Goal: Transaction & Acquisition: Subscribe to service/newsletter

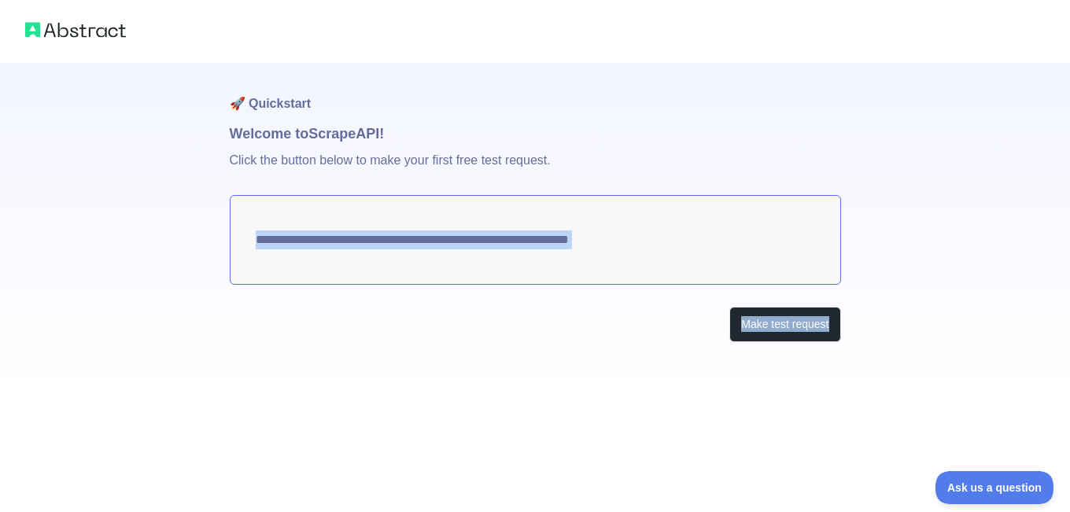
click at [1058, 285] on div "**********" at bounding box center [535, 202] width 1070 height 405
click at [815, 320] on button "Make test request" at bounding box center [785, 324] width 111 height 35
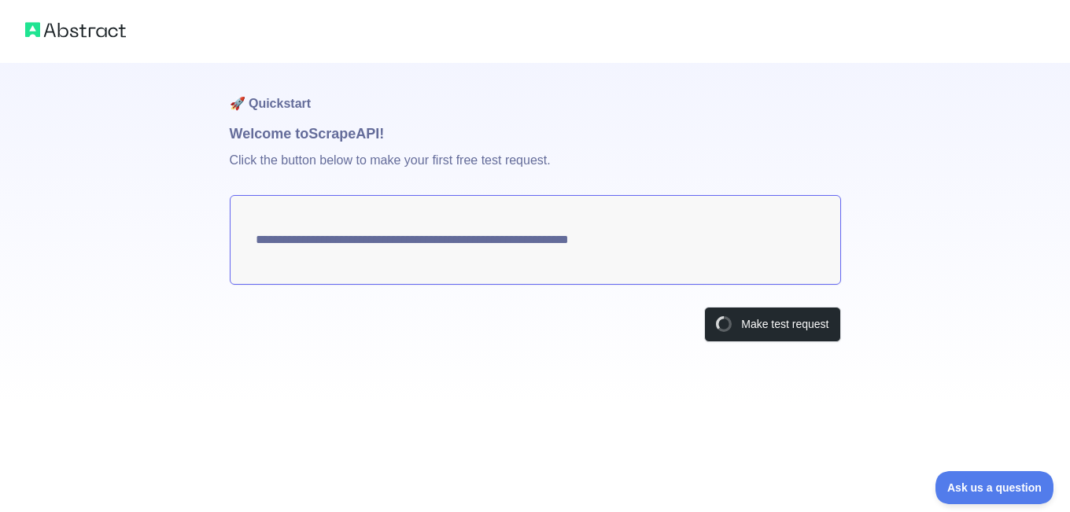
click at [609, 150] on p "Click the button below to make your first free test request." at bounding box center [535, 170] width 611 height 50
click at [502, 166] on p "Click the button below to make your first free test request." at bounding box center [535, 170] width 611 height 50
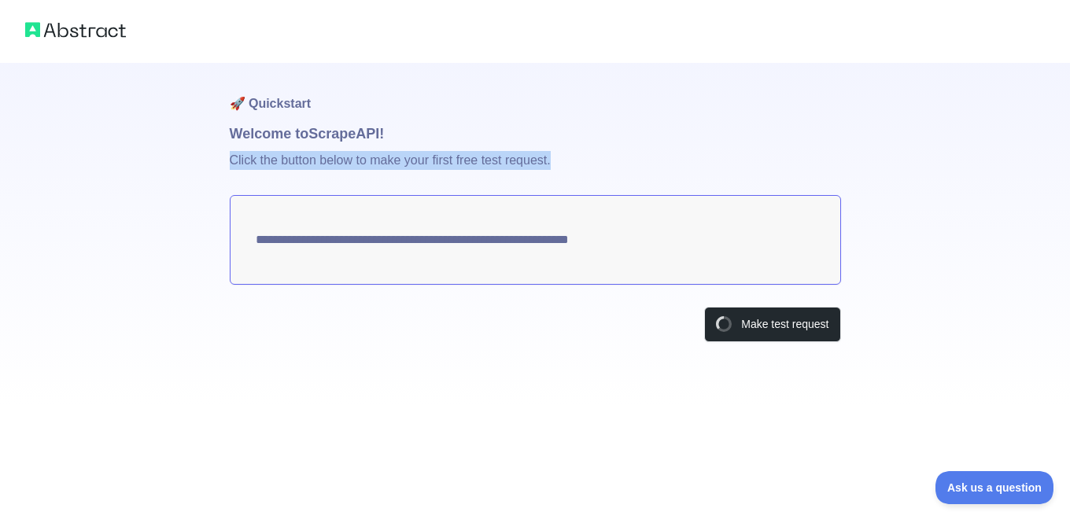
click at [502, 166] on p "Click the button below to make your first free test request." at bounding box center [535, 170] width 611 height 50
click at [480, 165] on p "Click the button below to make your first free test request." at bounding box center [535, 170] width 611 height 50
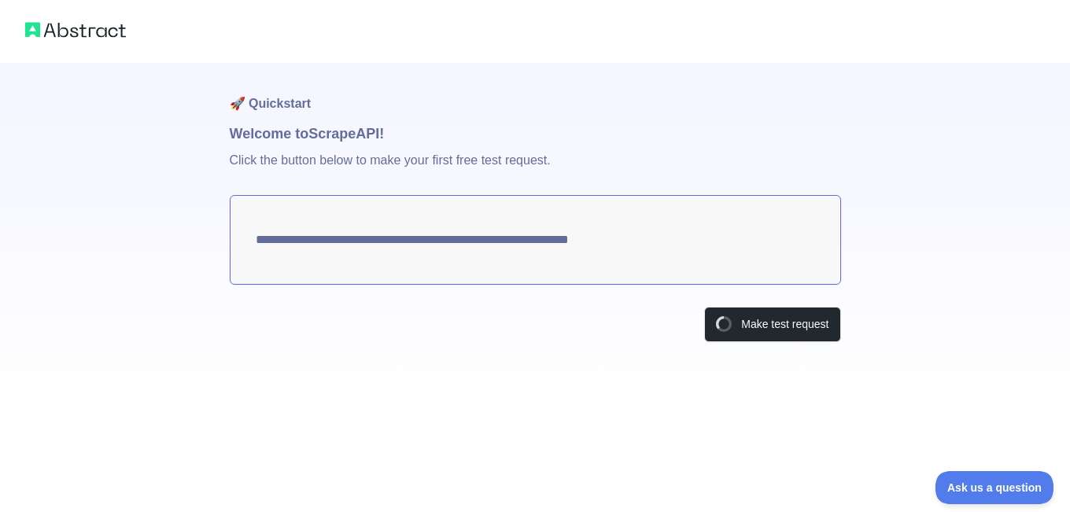
click at [684, 168] on p "Click the button below to make your first free test request." at bounding box center [535, 170] width 611 height 50
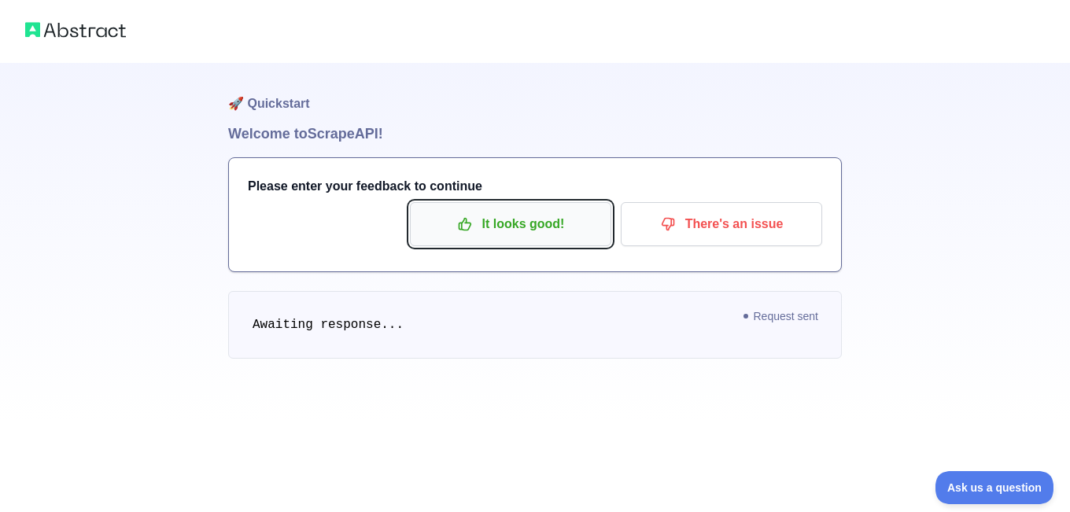
click at [474, 237] on p "It looks good!" at bounding box center [511, 224] width 178 height 27
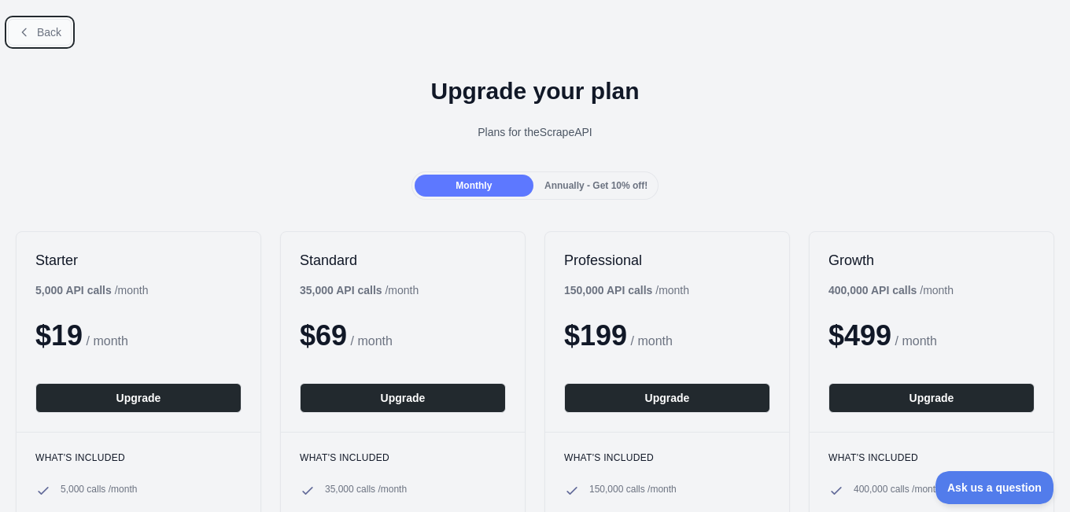
click at [23, 20] on button "Back" at bounding box center [40, 32] width 64 height 27
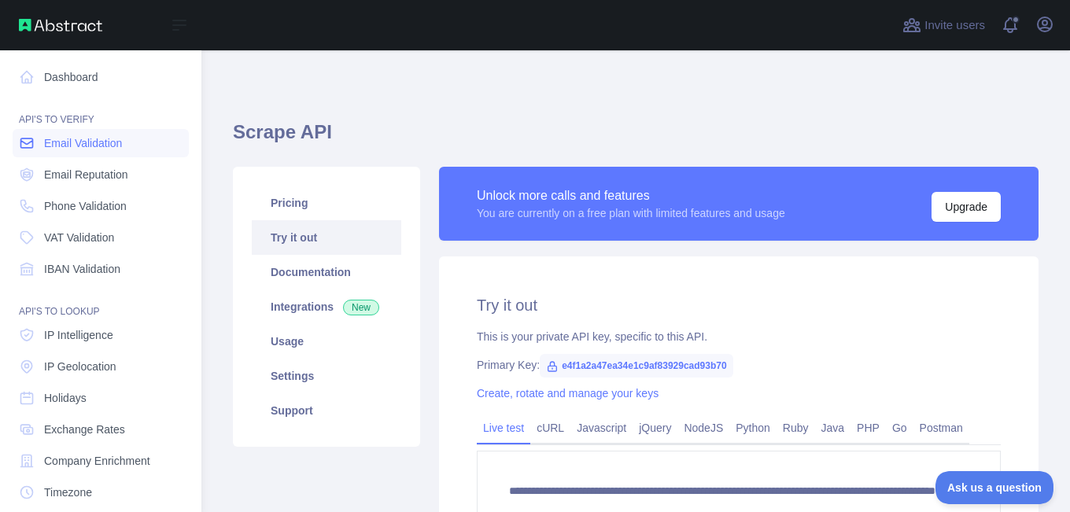
click at [153, 156] on link "Email Validation" at bounding box center [101, 143] width 176 height 28
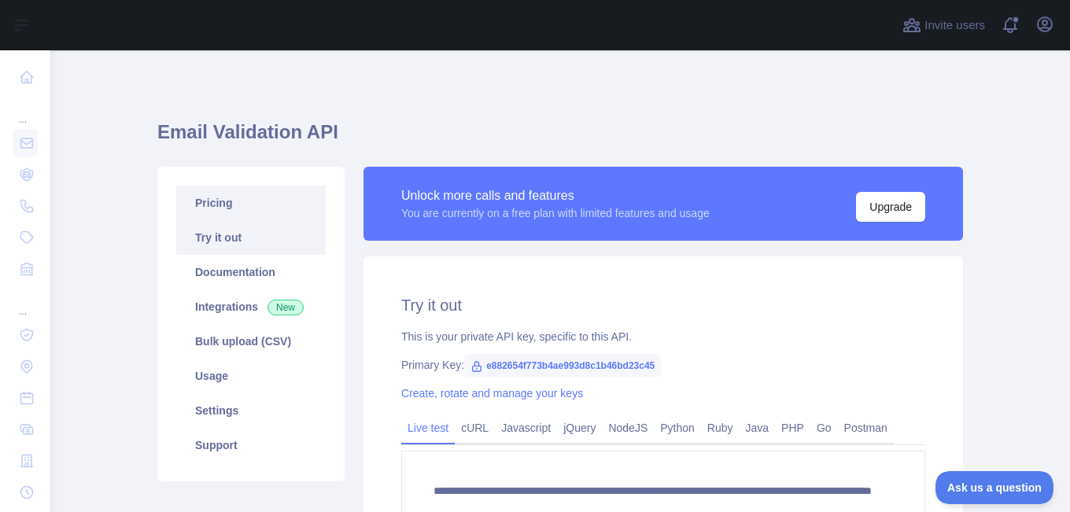
click at [278, 203] on link "Pricing" at bounding box center [251, 203] width 150 height 35
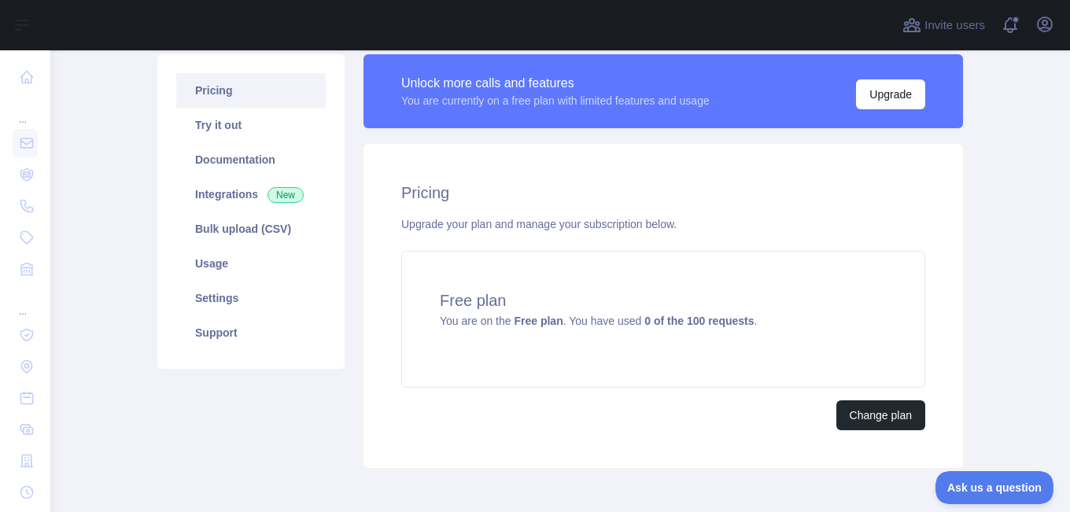
scroll to position [115, 0]
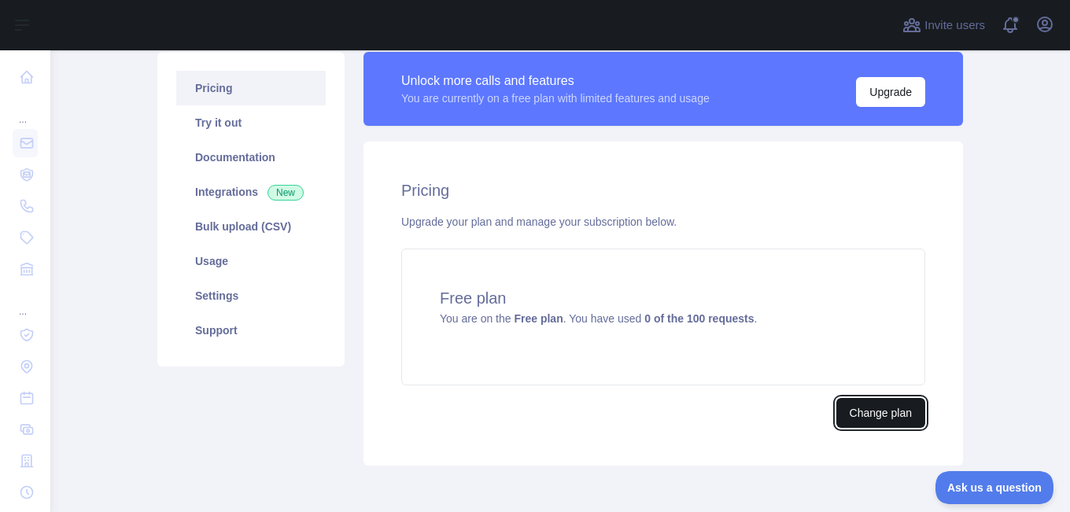
click at [863, 401] on button "Change plan" at bounding box center [881, 413] width 89 height 30
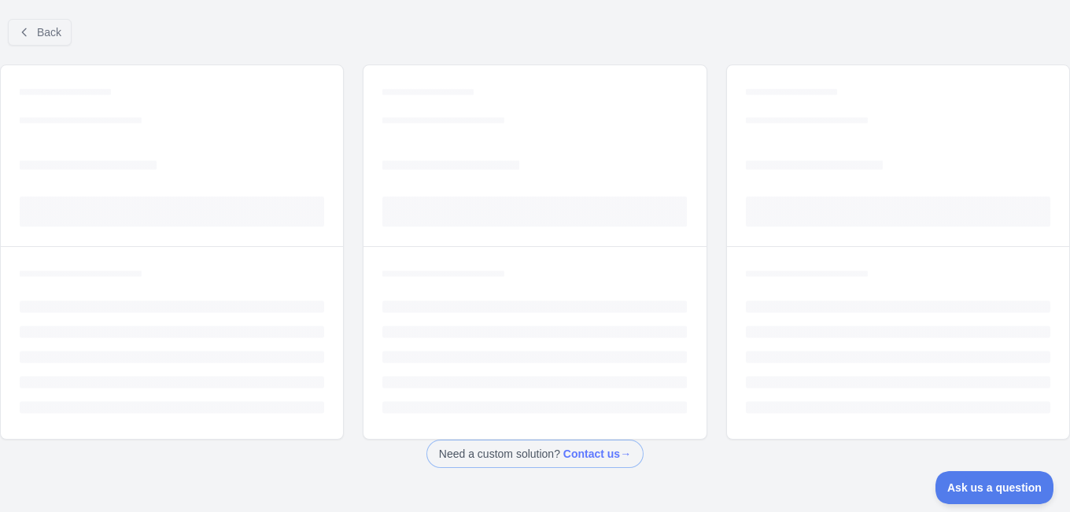
scroll to position [86, 0]
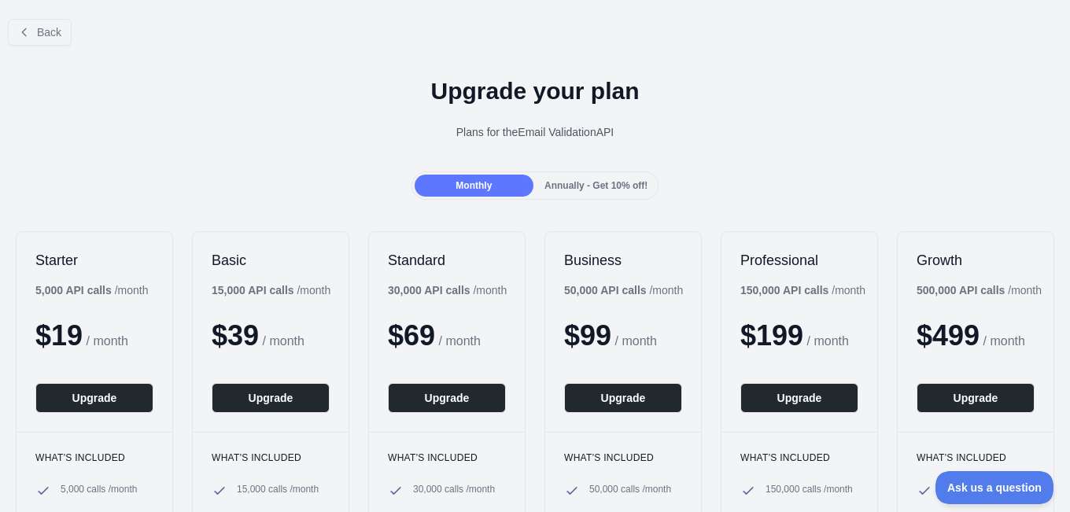
click at [560, 183] on span "Annually - Get 10% off!" at bounding box center [596, 185] width 103 height 11
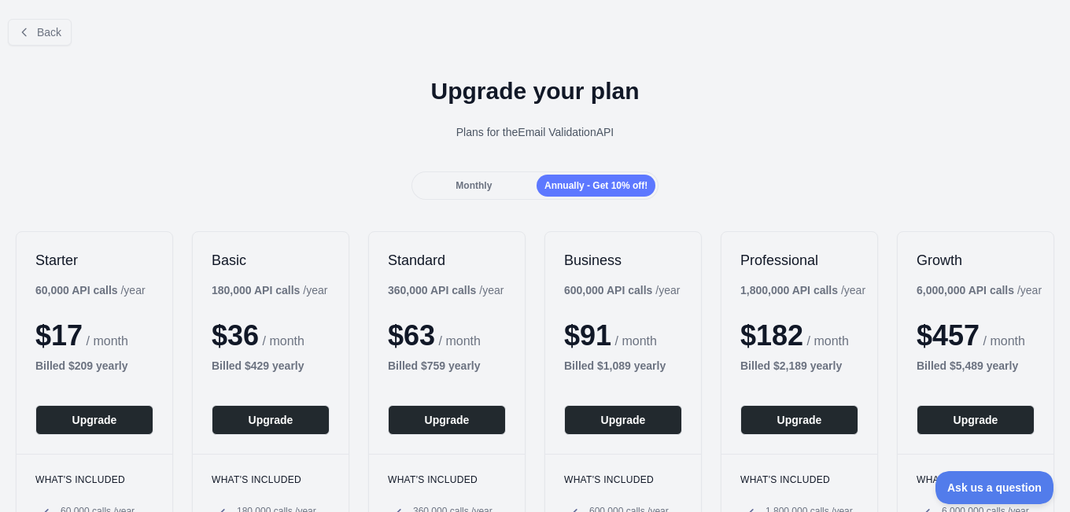
click at [479, 184] on span "Monthly" at bounding box center [474, 185] width 36 height 11
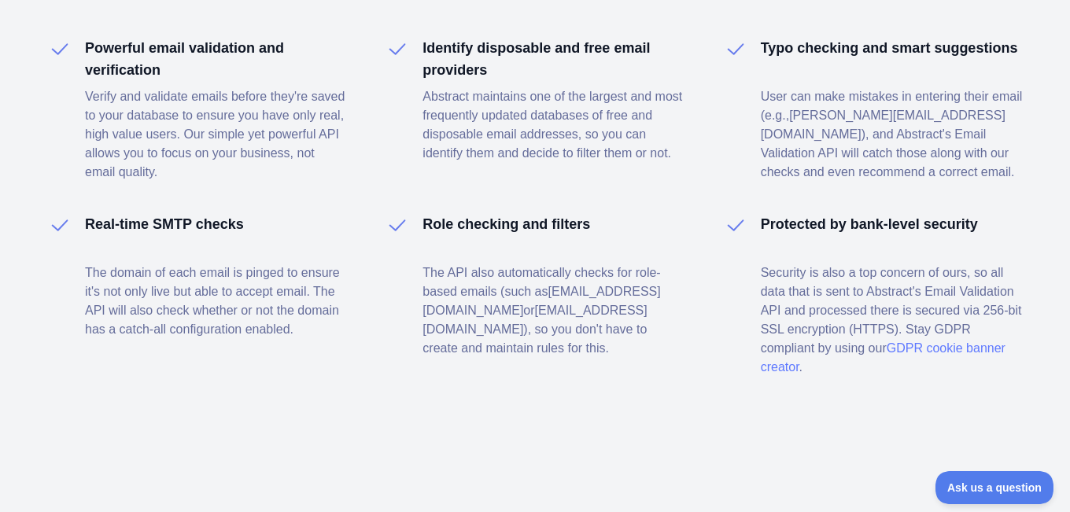
scroll to position [0, 0]
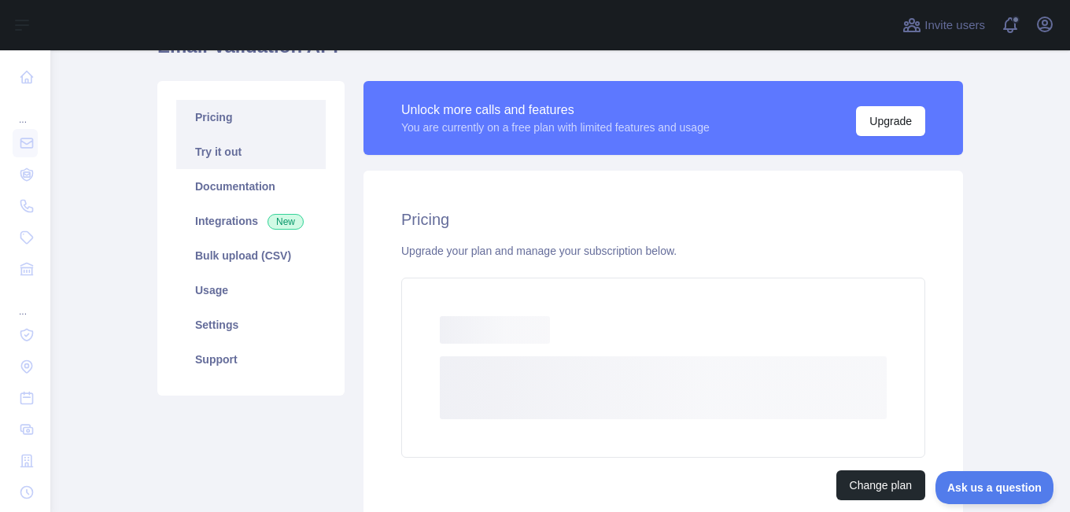
click at [199, 146] on link "Try it out" at bounding box center [251, 152] width 150 height 35
